Goal: Information Seeking & Learning: Learn about a topic

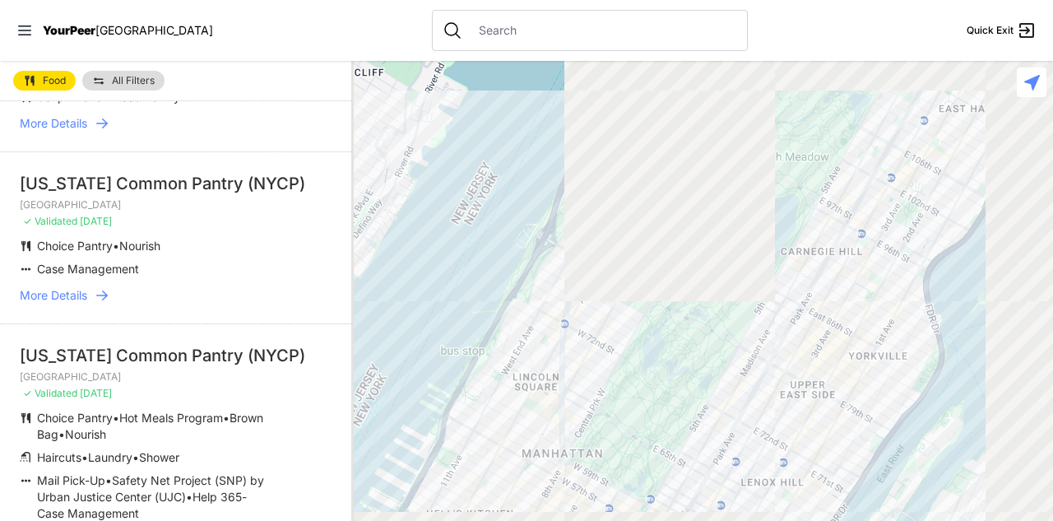
scroll to position [161, 0]
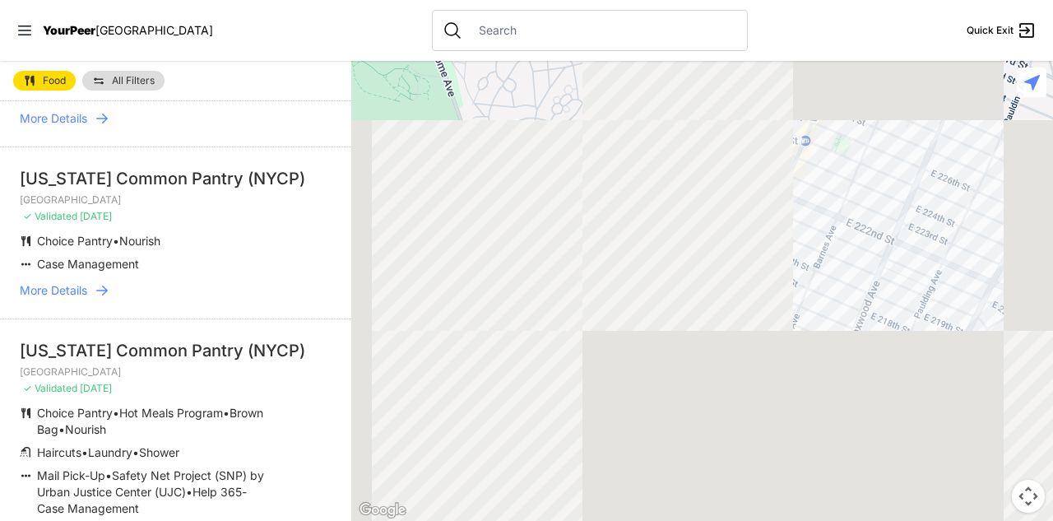
select select "nearby"
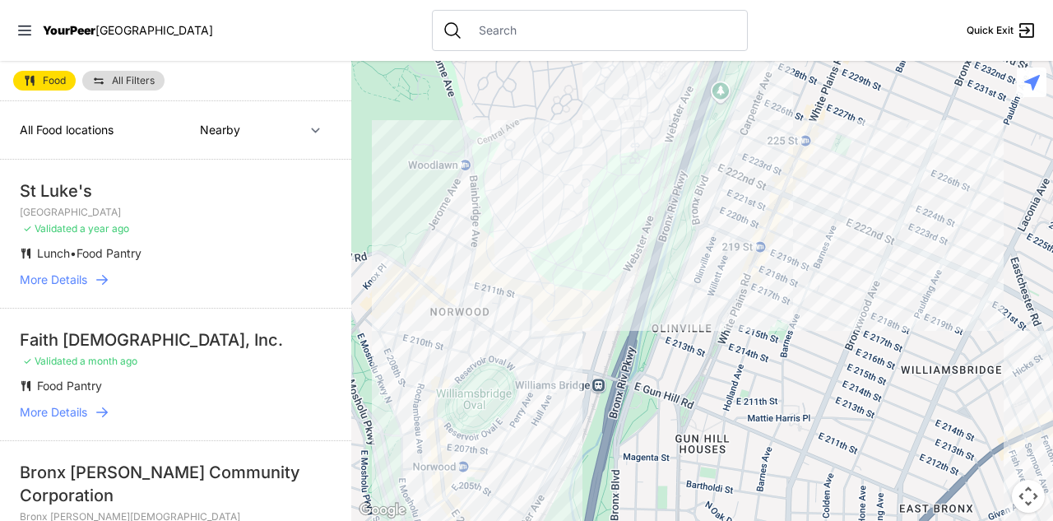
click at [78, 288] on span "More Details" at bounding box center [53, 279] width 67 height 16
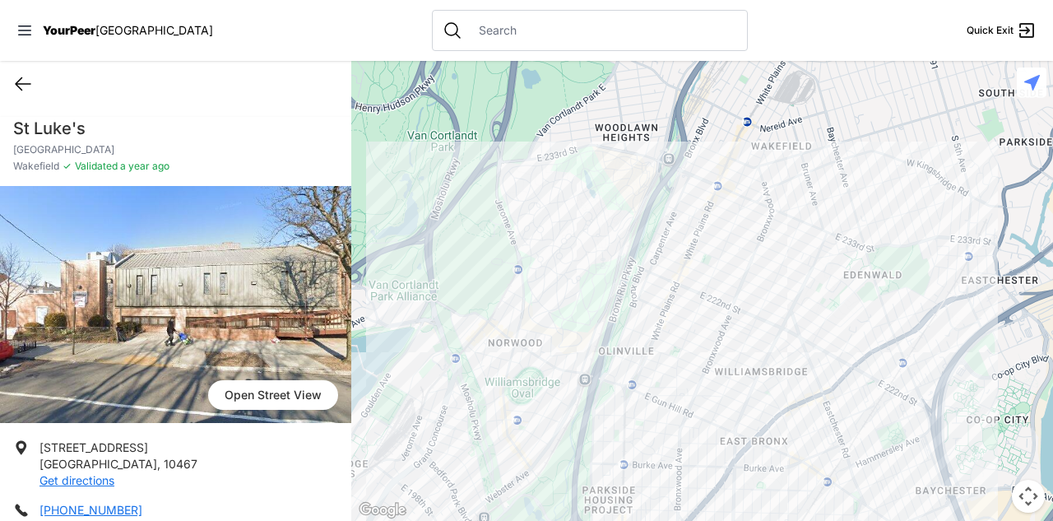
click at [21, 94] on icon at bounding box center [23, 84] width 20 height 20
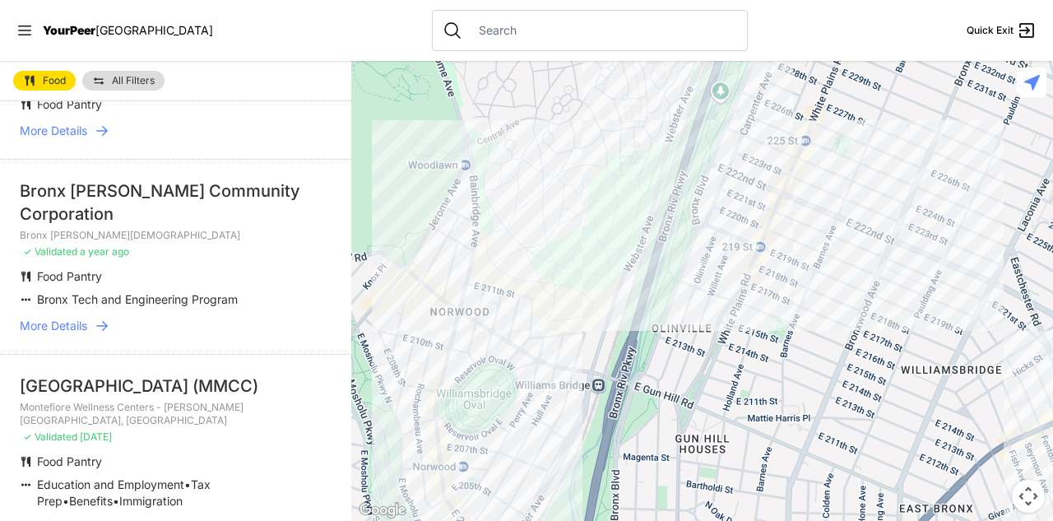
scroll to position [282, 0]
click at [87, 138] on span "More Details" at bounding box center [53, 130] width 67 height 16
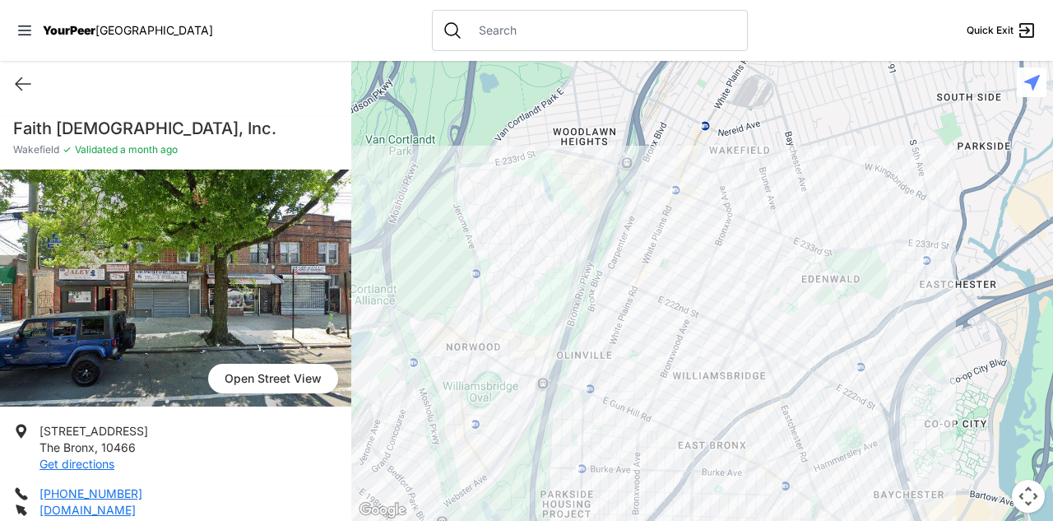
click at [173, 385] on img at bounding box center [175, 287] width 351 height 237
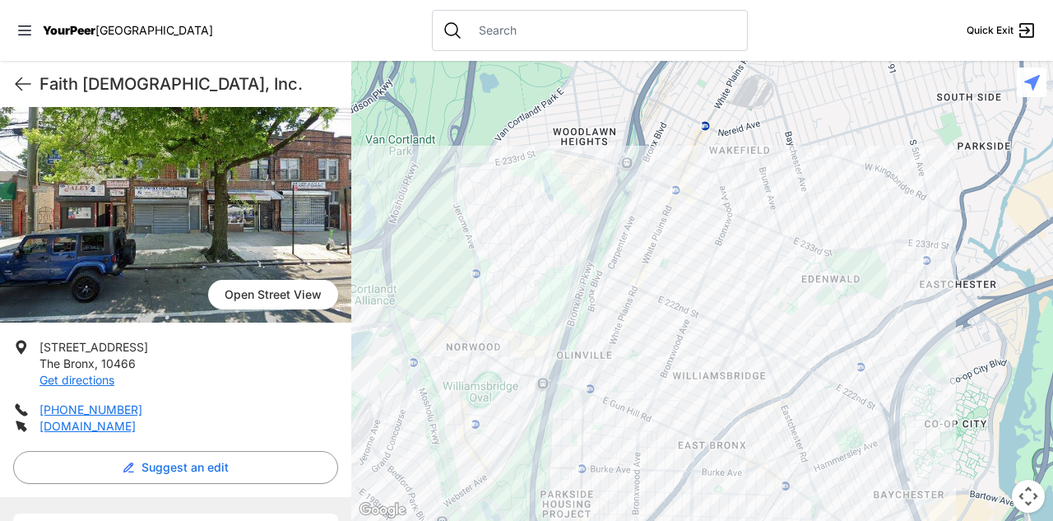
scroll to position [86, 0]
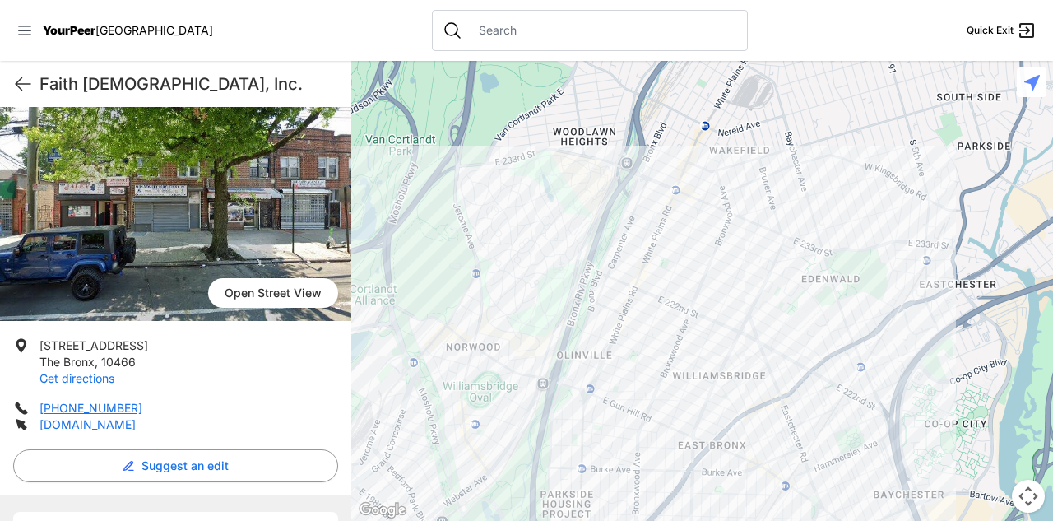
click at [170, 321] on img at bounding box center [175, 202] width 351 height 237
click at [247, 308] on link "Open Street View" at bounding box center [273, 293] width 130 height 30
click at [24, 94] on icon at bounding box center [23, 84] width 20 height 20
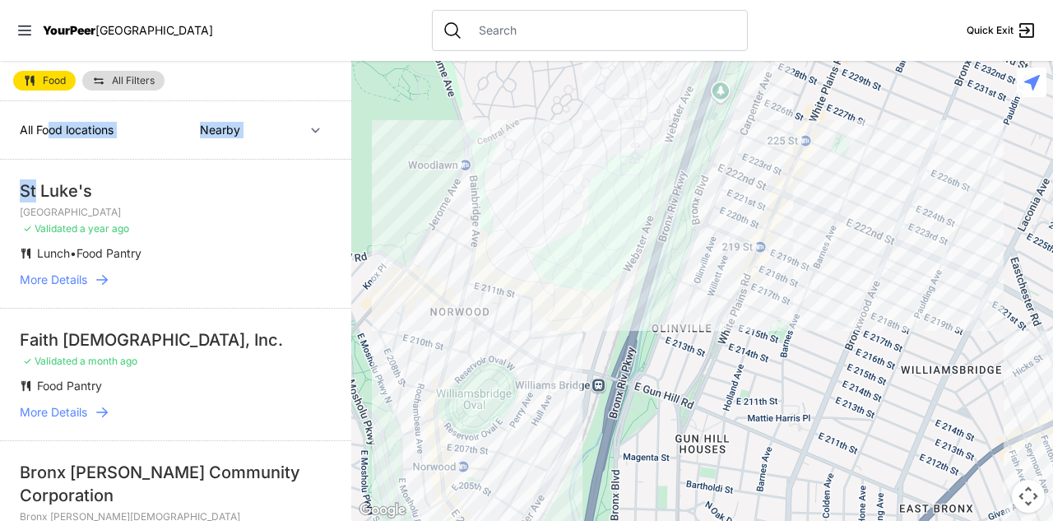
drag, startPoint x: 44, startPoint y: 236, endPoint x: 63, endPoint y: 167, distance: 71.6
click at [247, 202] on div "St Luke's" at bounding box center [176, 190] width 312 height 23
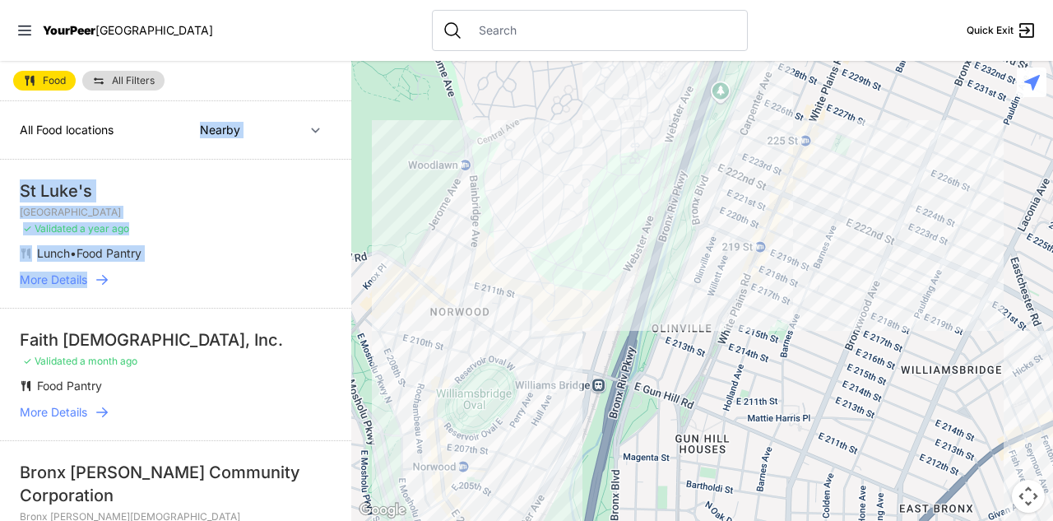
drag, startPoint x: 239, startPoint y: 368, endPoint x: 240, endPoint y: 138, distance: 229.5
click at [250, 288] on link "More Details" at bounding box center [176, 279] width 312 height 16
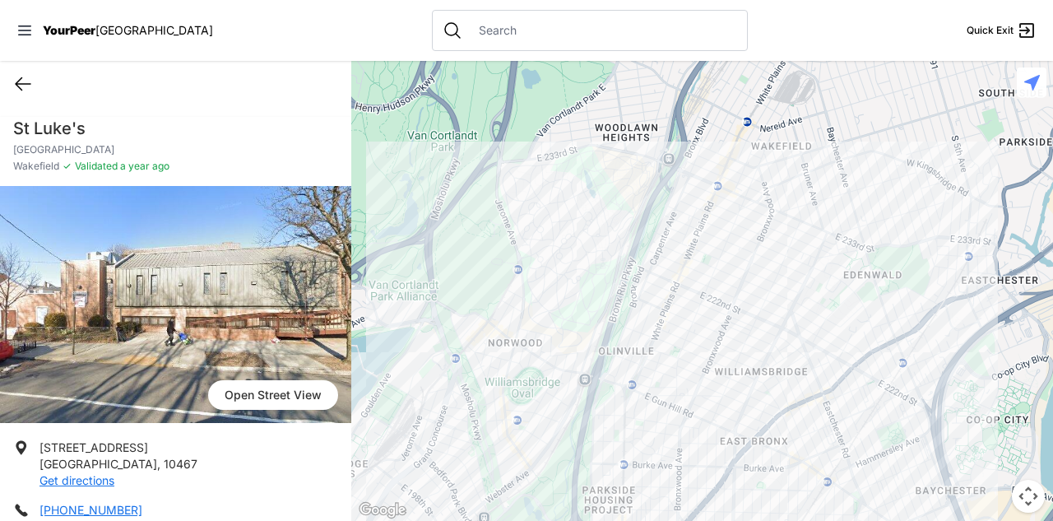
click at [18, 94] on icon at bounding box center [23, 84] width 20 height 20
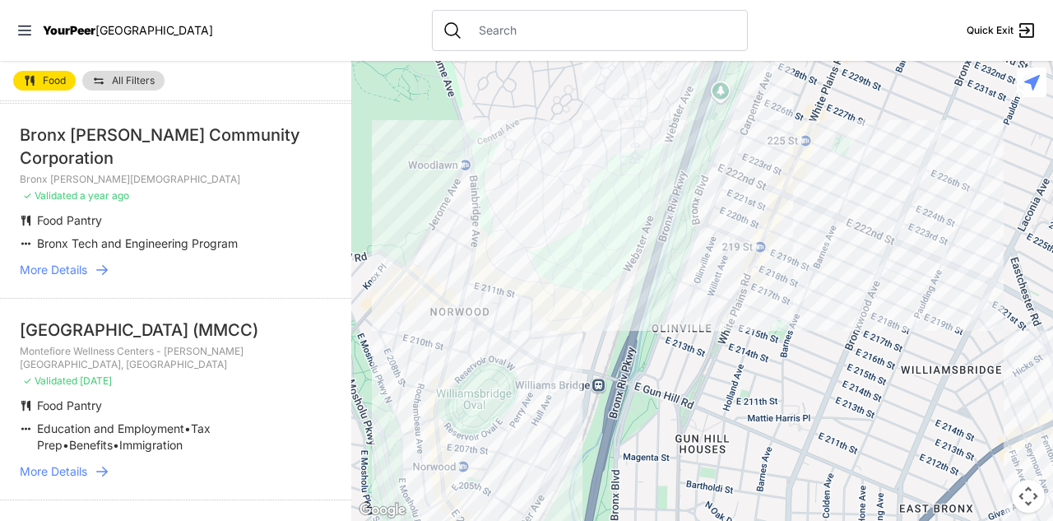
scroll to position [350, 0]
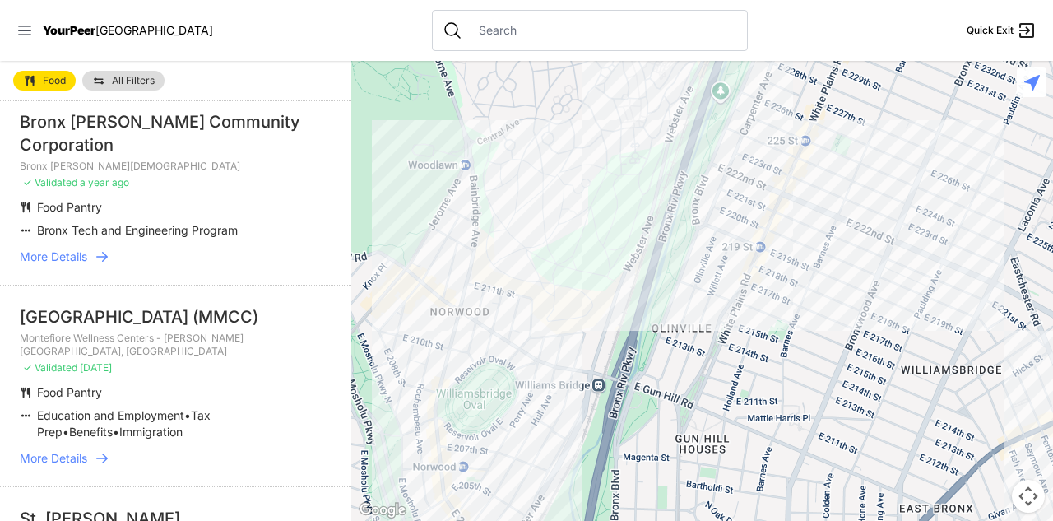
click at [65, 265] on span "More Details" at bounding box center [53, 256] width 67 height 16
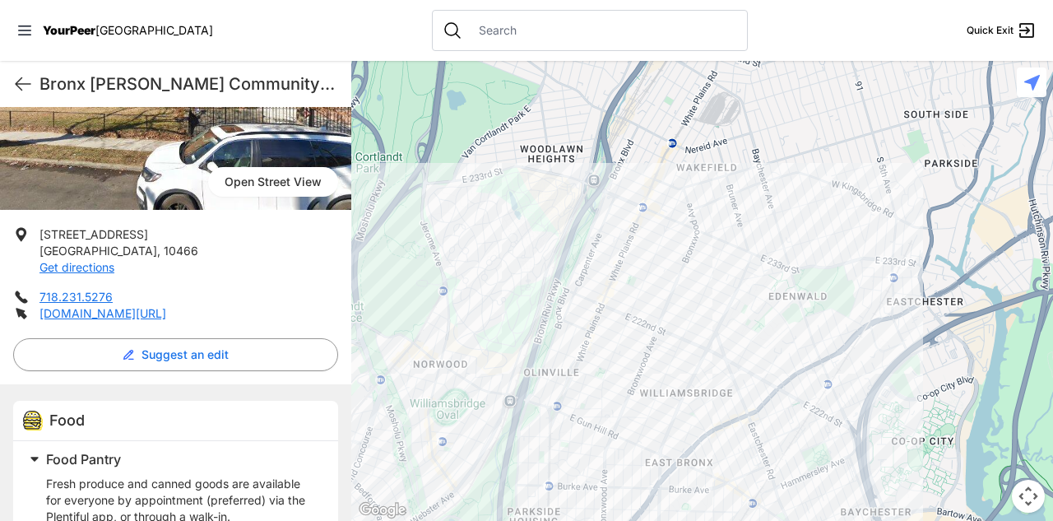
scroll to position [288, 0]
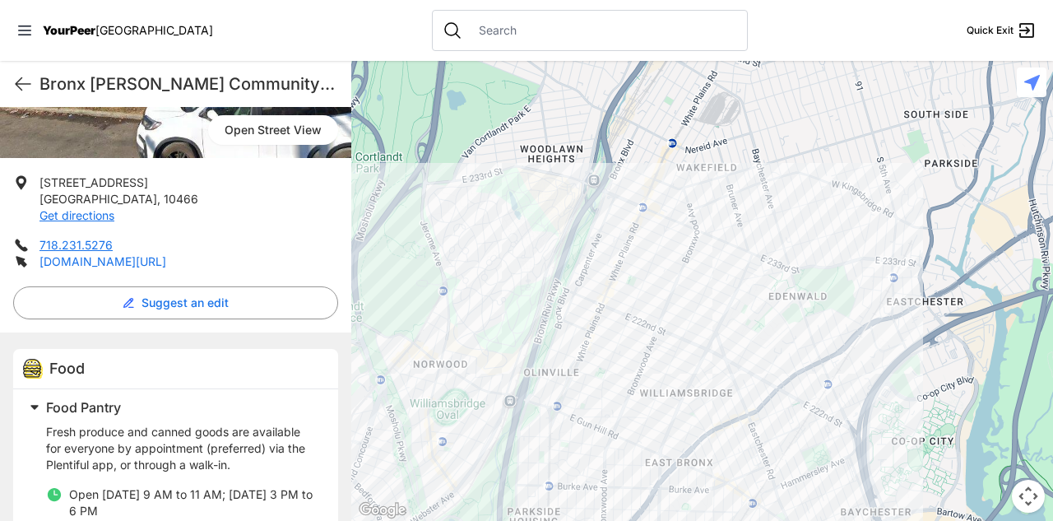
click at [135, 268] on link "[DOMAIN_NAME][URL]" at bounding box center [102, 261] width 127 height 14
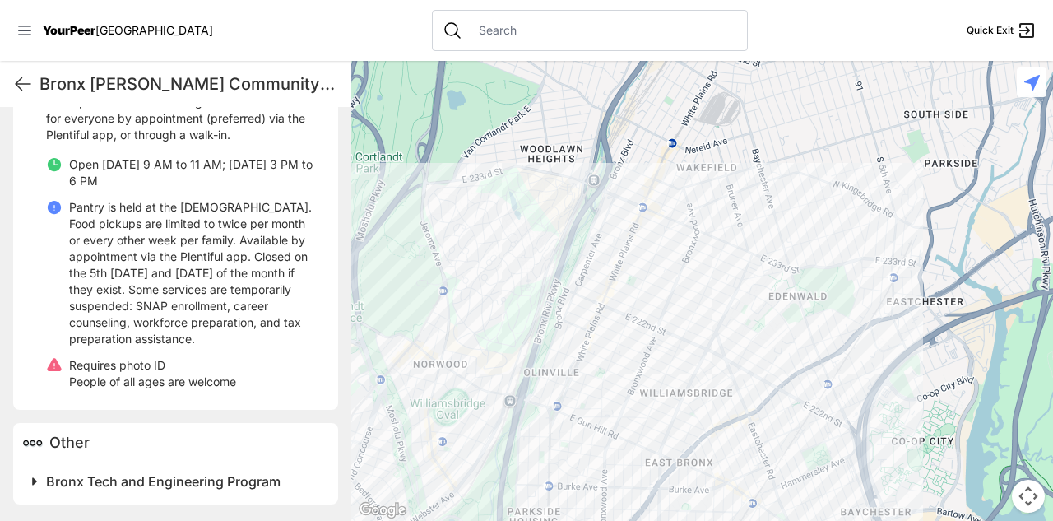
scroll to position [1028, 0]
click at [20, 94] on icon at bounding box center [23, 84] width 20 height 20
